Goal: Check status: Check status

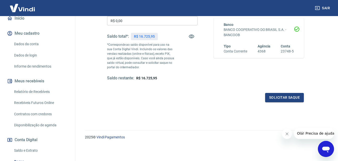
scroll to position [75, 0]
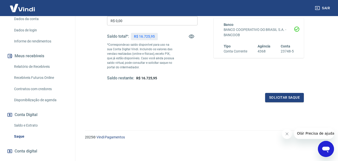
click at [30, 130] on link "Saldo e Extrato" at bounding box center [40, 126] width 57 height 10
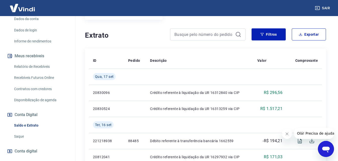
scroll to position [97, 0]
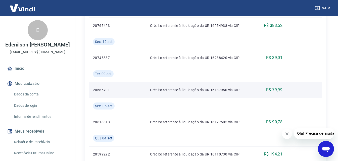
scroll to position [277, 0]
